Goal: Task Accomplishment & Management: Complete application form

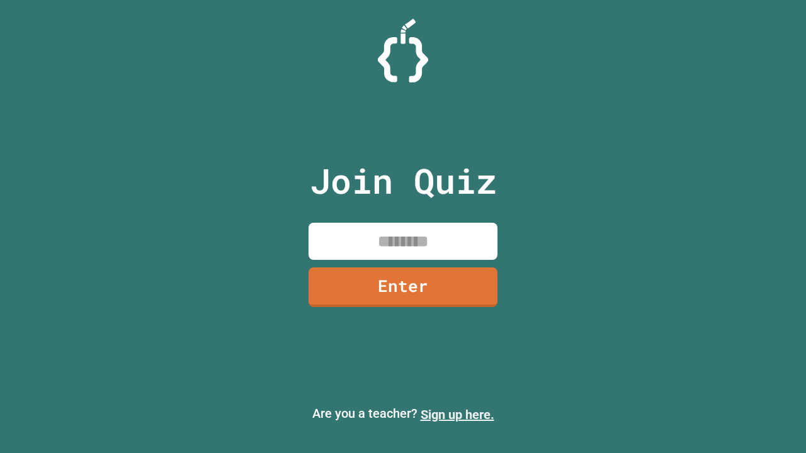
click at [457, 415] on link "Sign up here." at bounding box center [458, 414] width 74 height 15
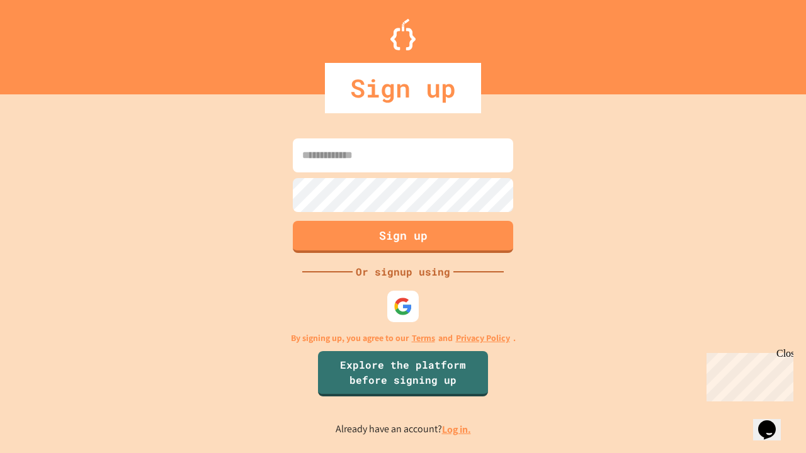
click at [457, 429] on link "Log in." at bounding box center [456, 429] width 29 height 13
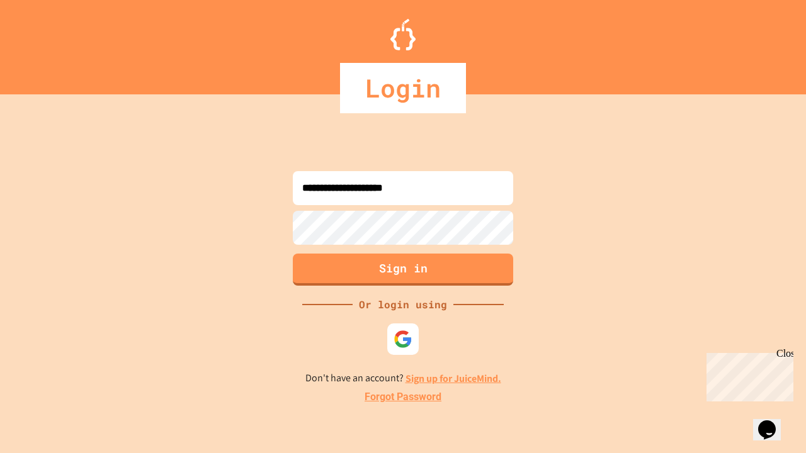
type input "**********"
